Goal: Information Seeking & Learning: Learn about a topic

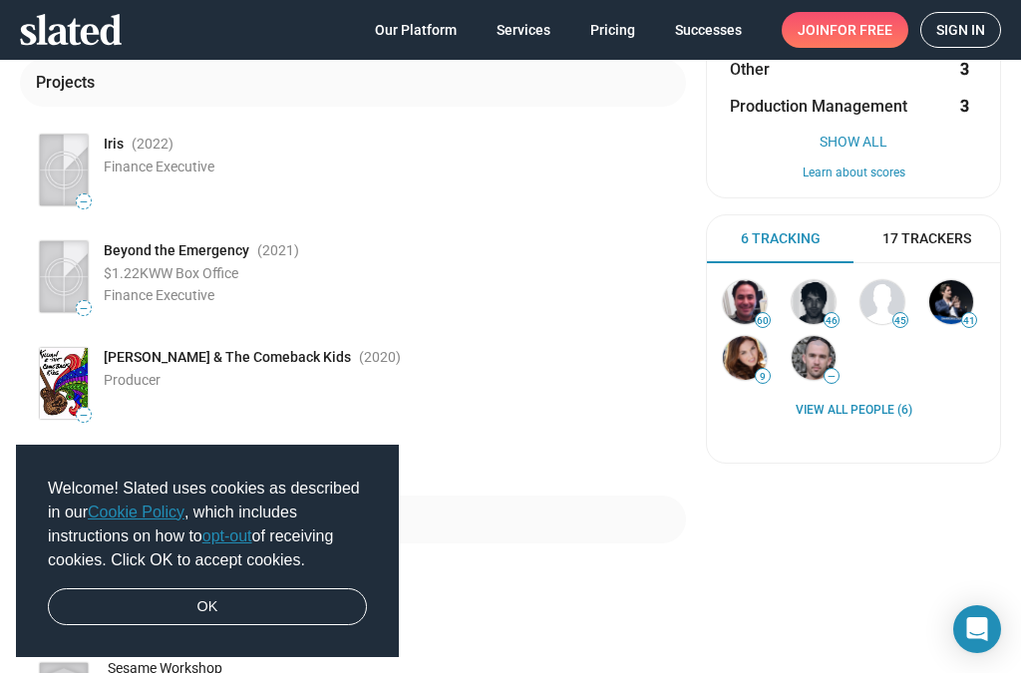
scroll to position [308, 0]
click at [883, 406] on link "View all People (6)" at bounding box center [854, 410] width 117 height 16
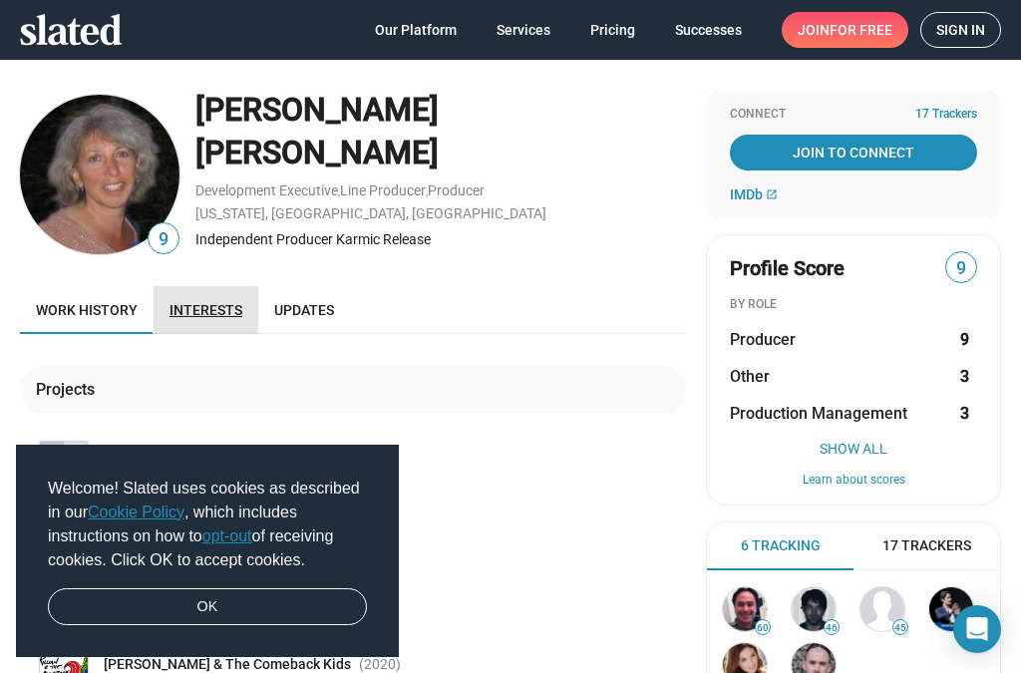
click at [211, 309] on span "Interests" at bounding box center [205, 310] width 73 height 16
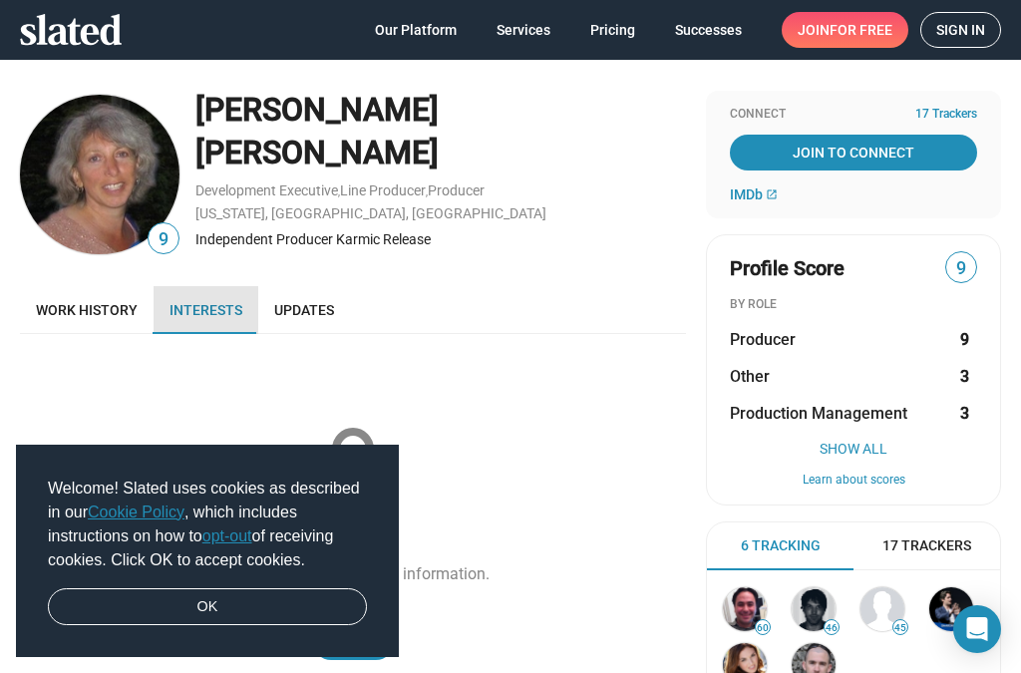
click at [218, 312] on span "Interests" at bounding box center [205, 310] width 73 height 16
click at [319, 310] on span "Updates" at bounding box center [304, 310] width 60 height 16
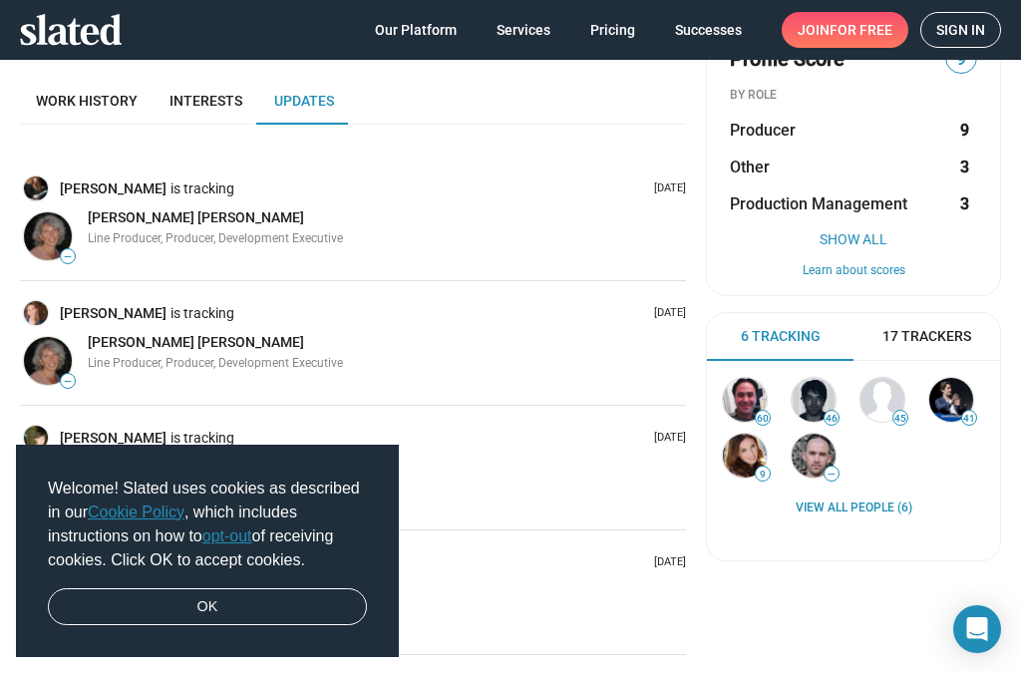
scroll to position [208, 0]
click at [856, 246] on button "Show All" at bounding box center [853, 240] width 247 height 16
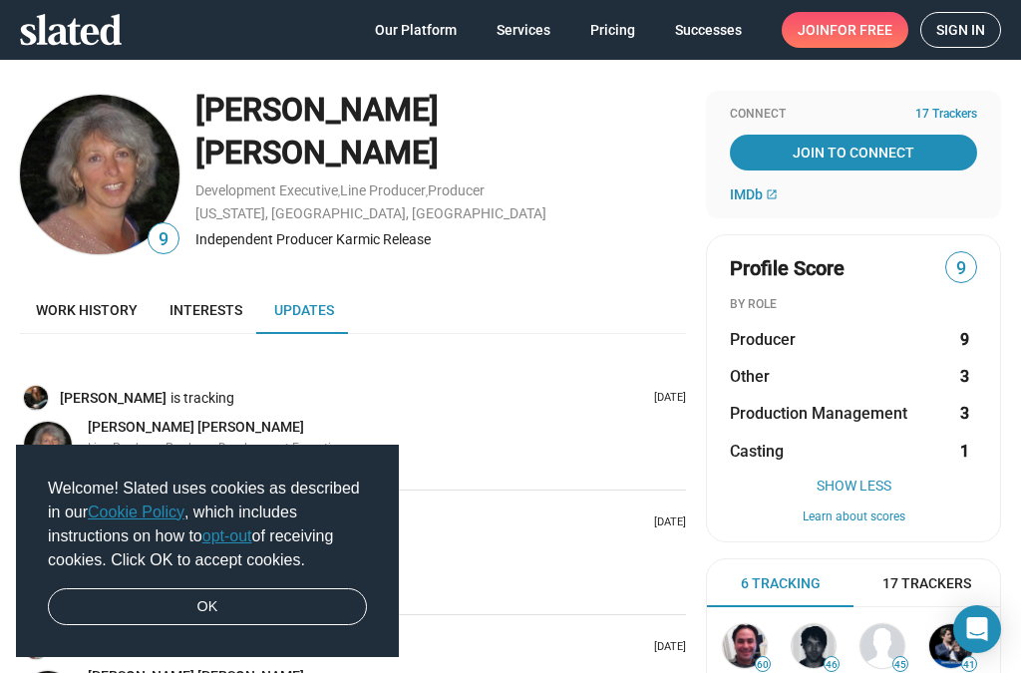
scroll to position [0, 0]
